Goal: Transaction & Acquisition: Purchase product/service

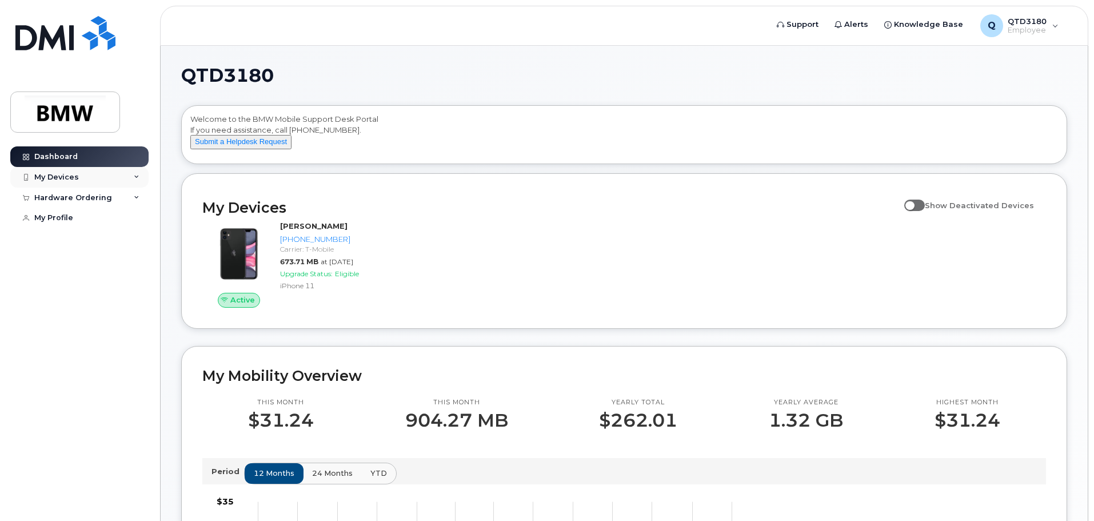
click at [135, 174] on icon at bounding box center [137, 177] width 6 height 6
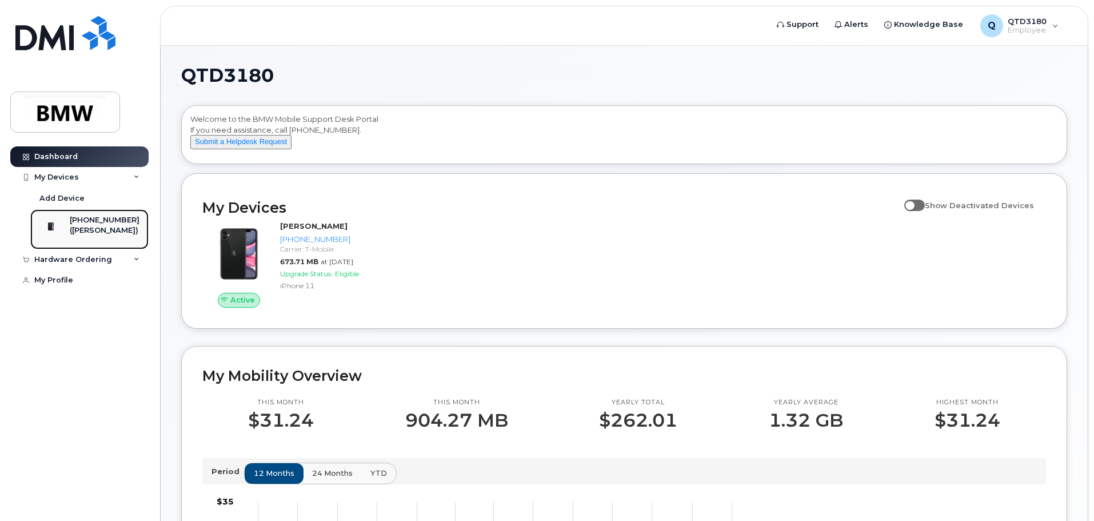
click at [104, 225] on div "[PHONE_NUMBER]" at bounding box center [105, 220] width 70 height 10
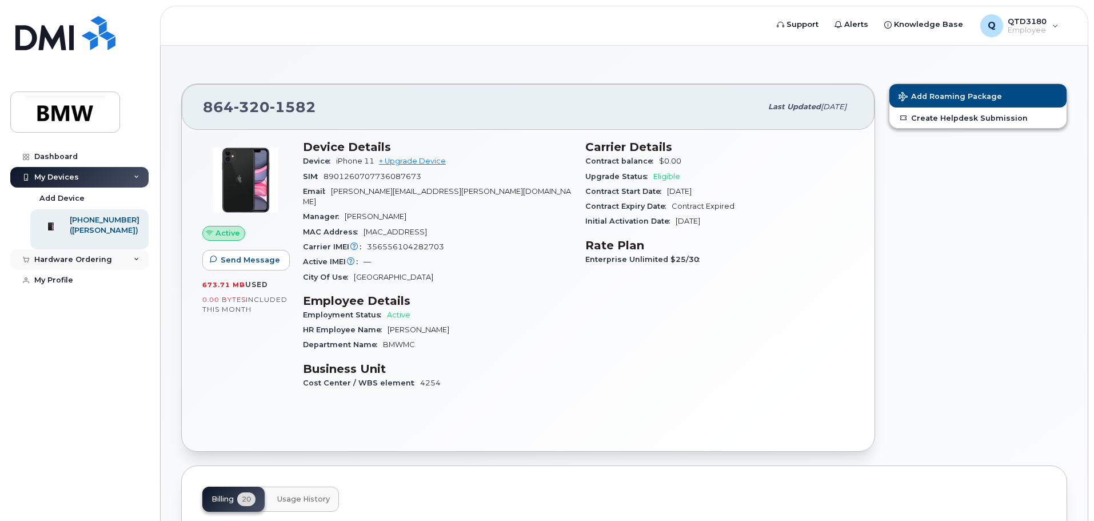
click at [135, 262] on icon at bounding box center [137, 260] width 6 height 6
click at [55, 328] on div "My Profile" at bounding box center [53, 323] width 39 height 9
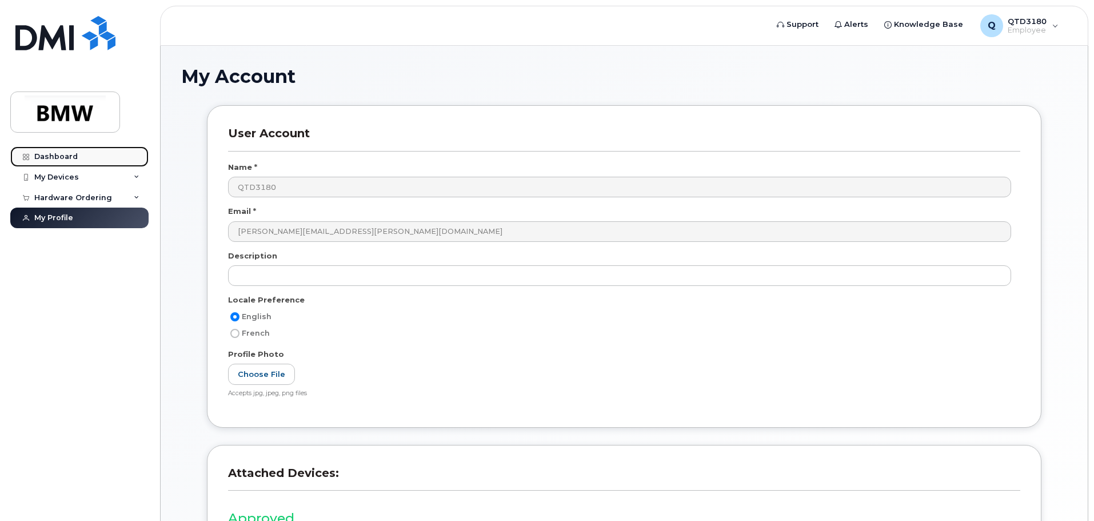
click at [50, 160] on div "Dashboard" at bounding box center [55, 156] width 43 height 9
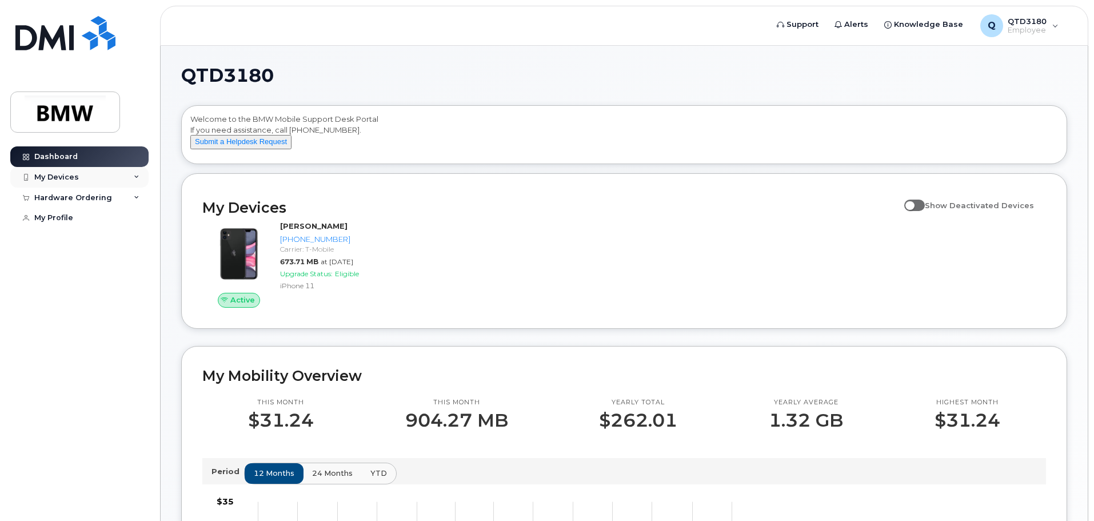
click at [78, 175] on div "My Devices" at bounding box center [79, 177] width 138 height 21
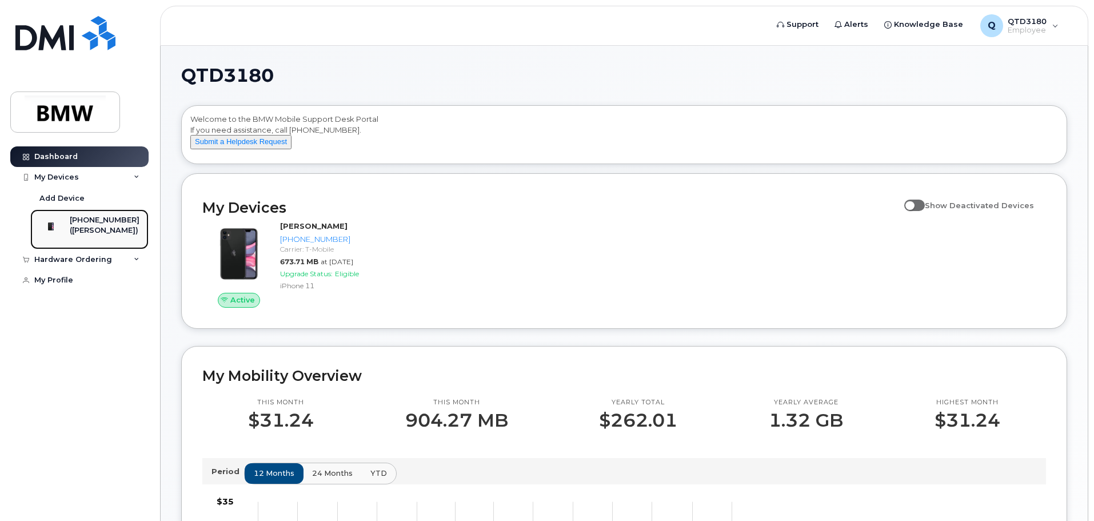
click at [90, 222] on div "[PHONE_NUMBER]" at bounding box center [105, 220] width 70 height 10
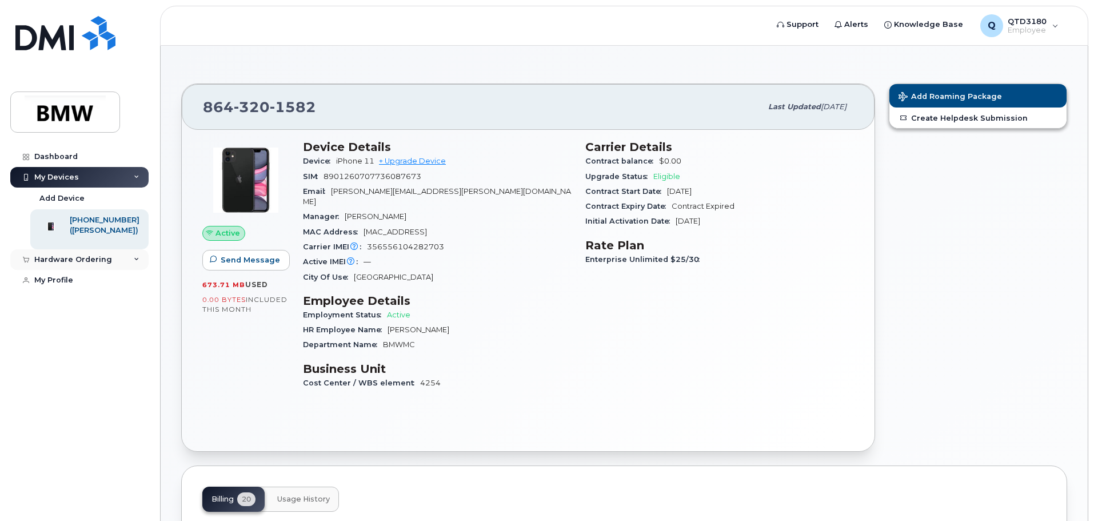
click at [126, 266] on div "Hardware Ordering" at bounding box center [79, 259] width 138 height 21
click at [63, 308] on div "New Order" at bounding box center [60, 302] width 43 height 10
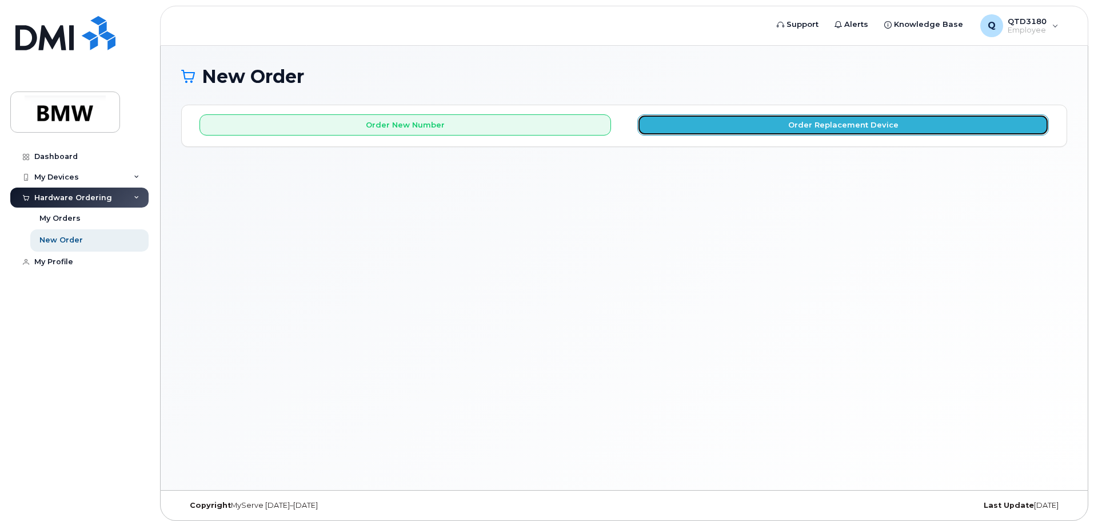
click at [864, 124] on button "Order Replacement Device" at bounding box center [843, 124] width 412 height 21
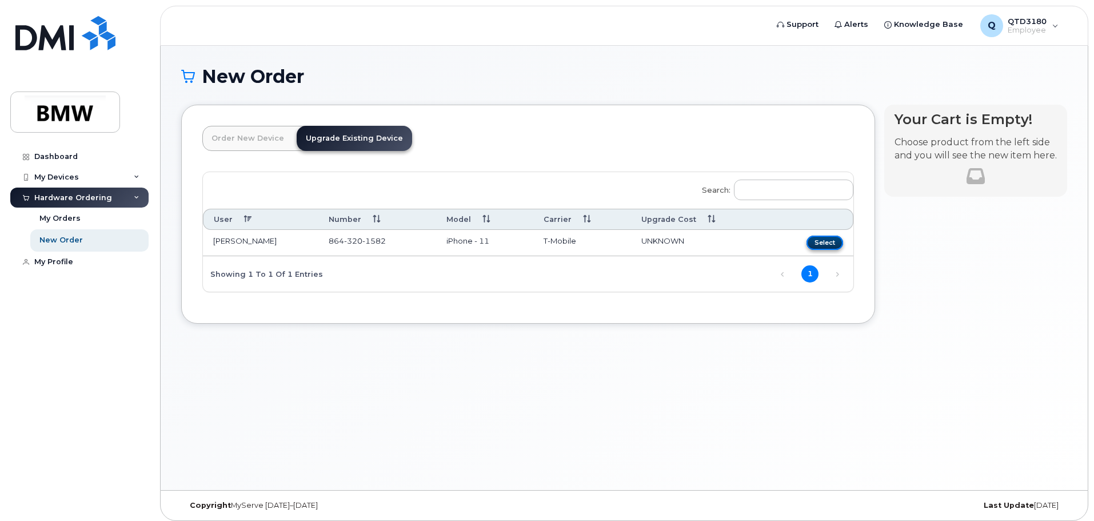
click at [830, 246] on button "Select" at bounding box center [825, 243] width 37 height 14
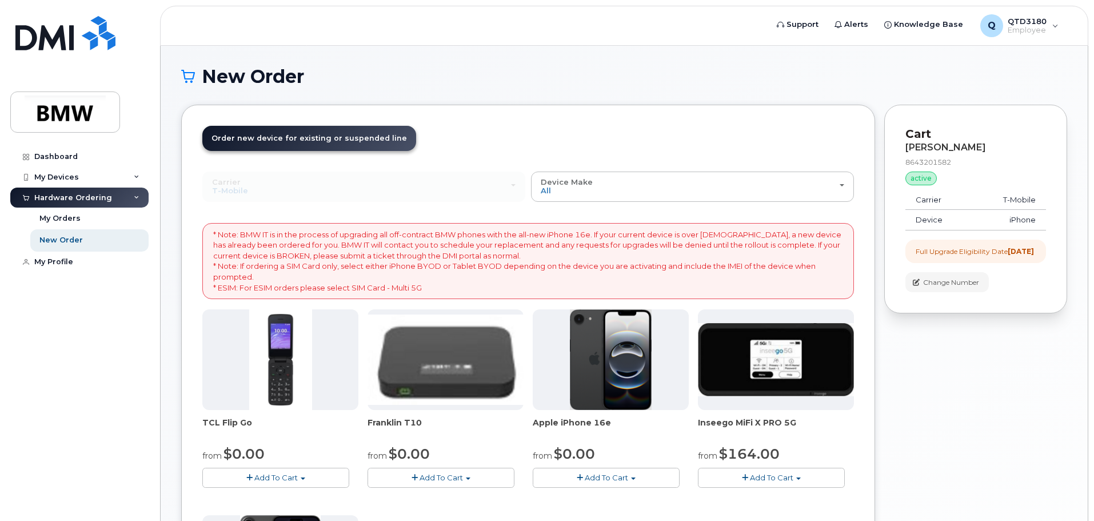
click at [607, 358] on img at bounding box center [611, 359] width 82 height 101
click at [594, 477] on span "Add To Cart" at bounding box center [606, 477] width 43 height 9
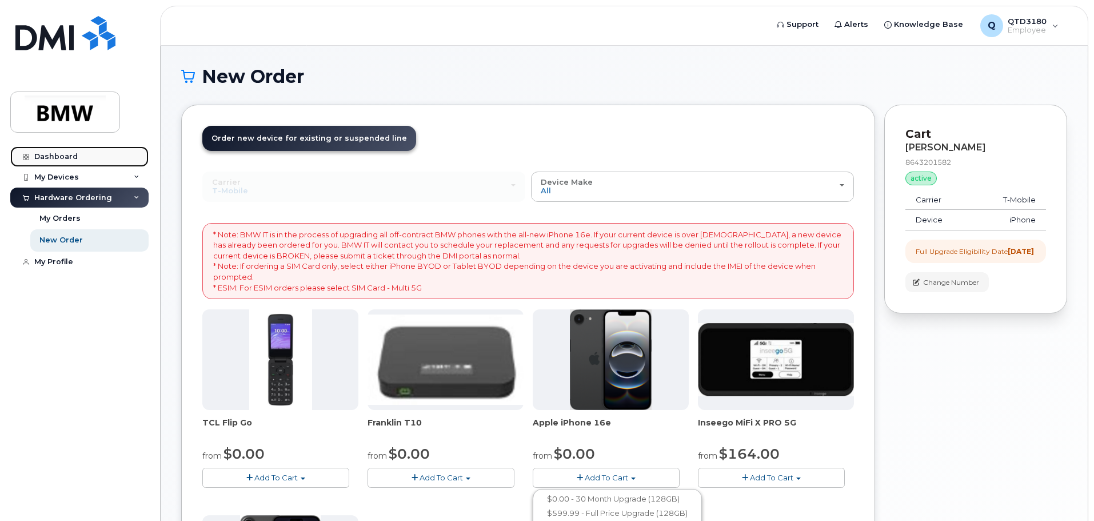
click at [60, 153] on div "Dashboard" at bounding box center [55, 156] width 43 height 9
